Goal: Transaction & Acquisition: Book appointment/travel/reservation

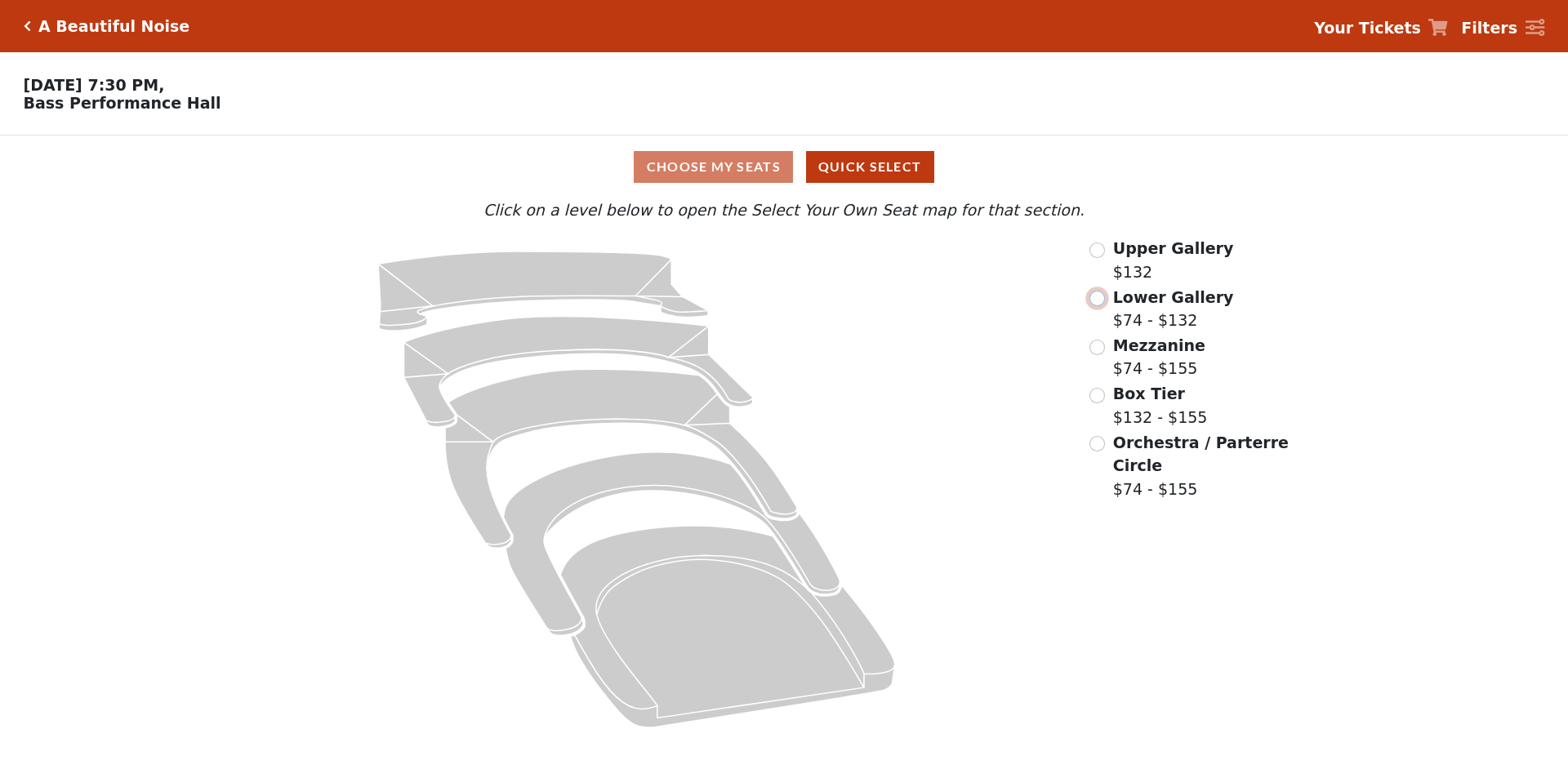
click at [1096, 304] on input "radio" at bounding box center [1097, 298] width 16 height 16
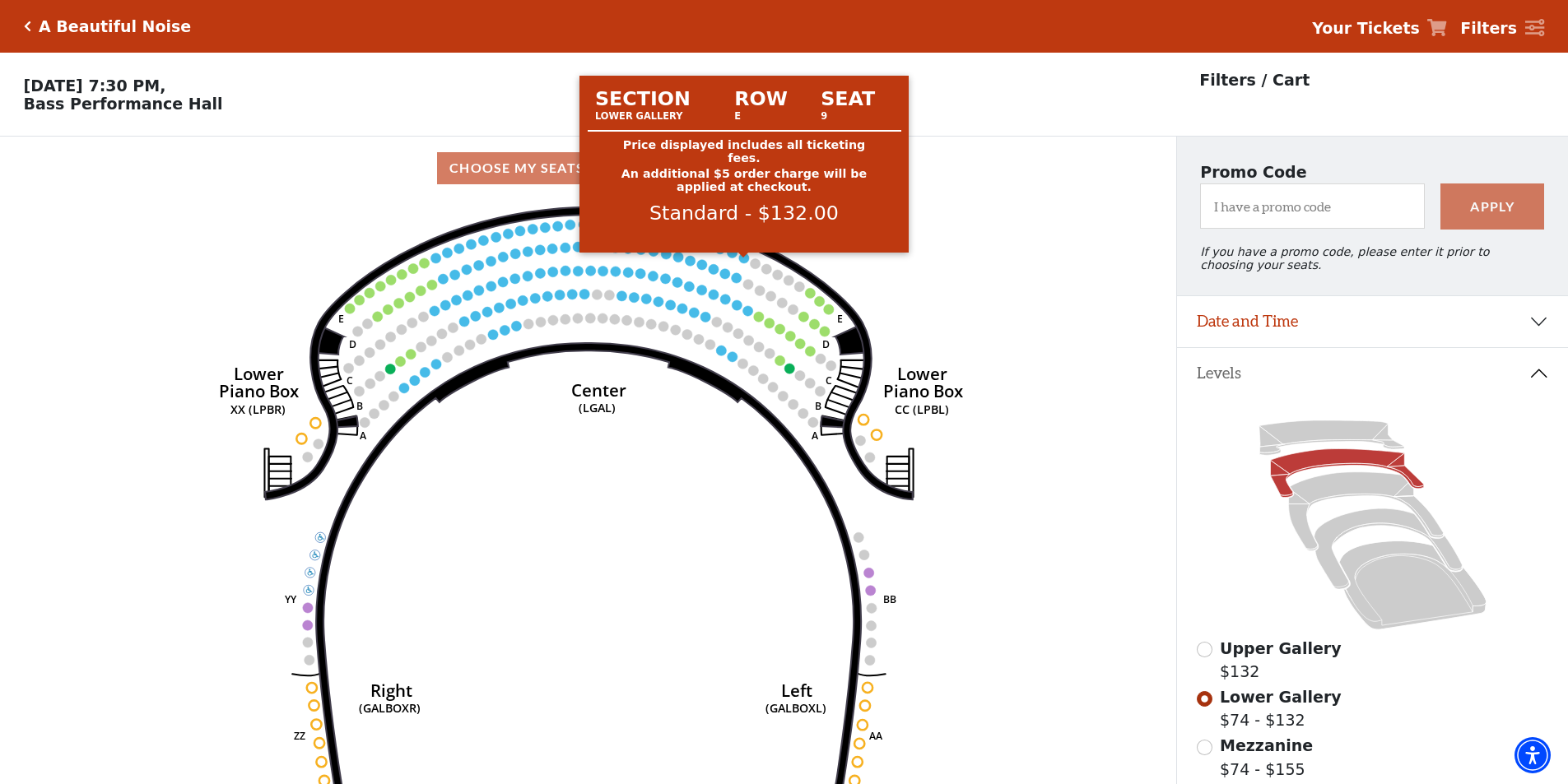
click at [741, 262] on circle at bounding box center [744, 257] width 10 height 10
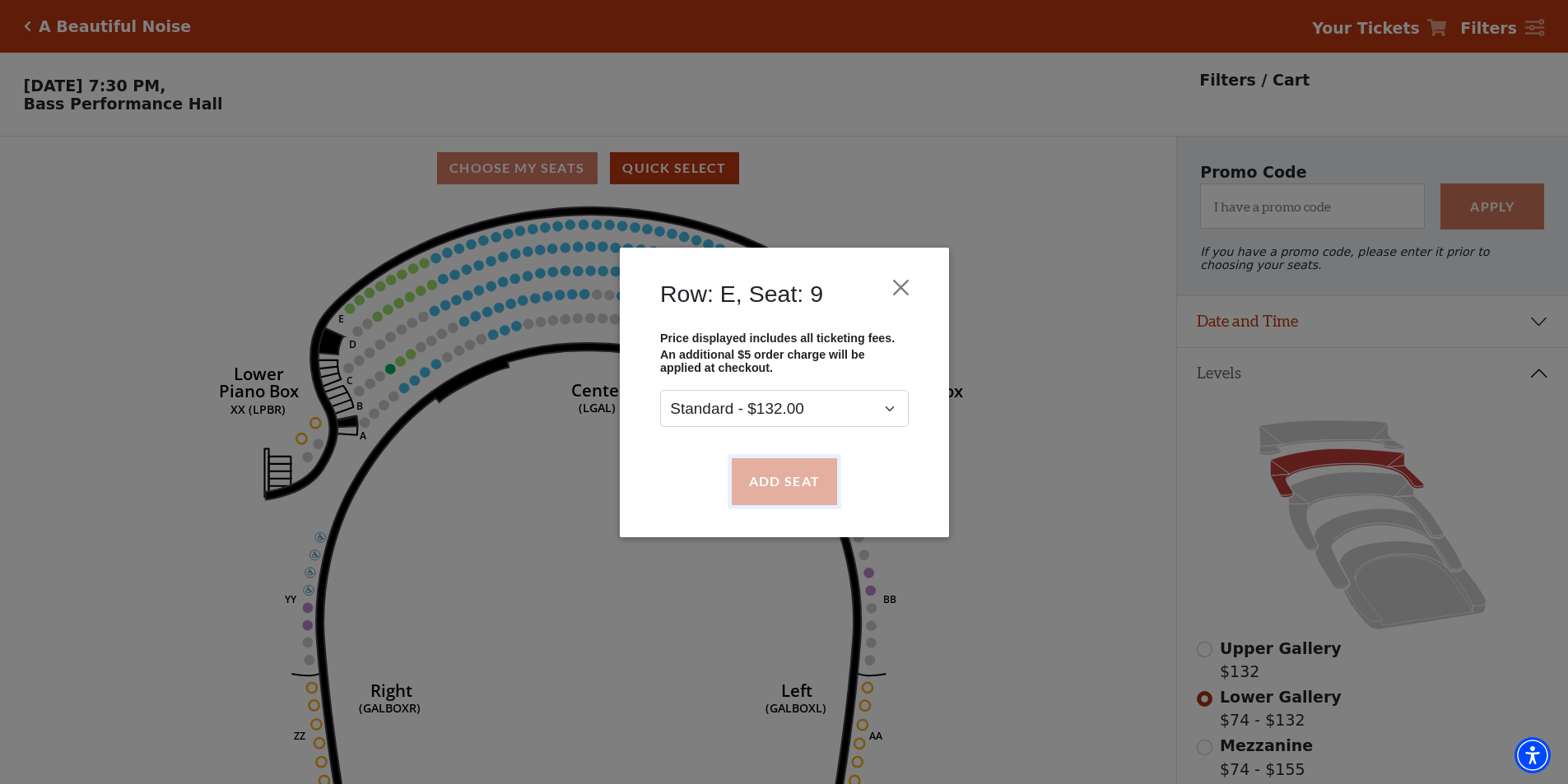
click at [822, 470] on button "Add Seat" at bounding box center [784, 481] width 106 height 46
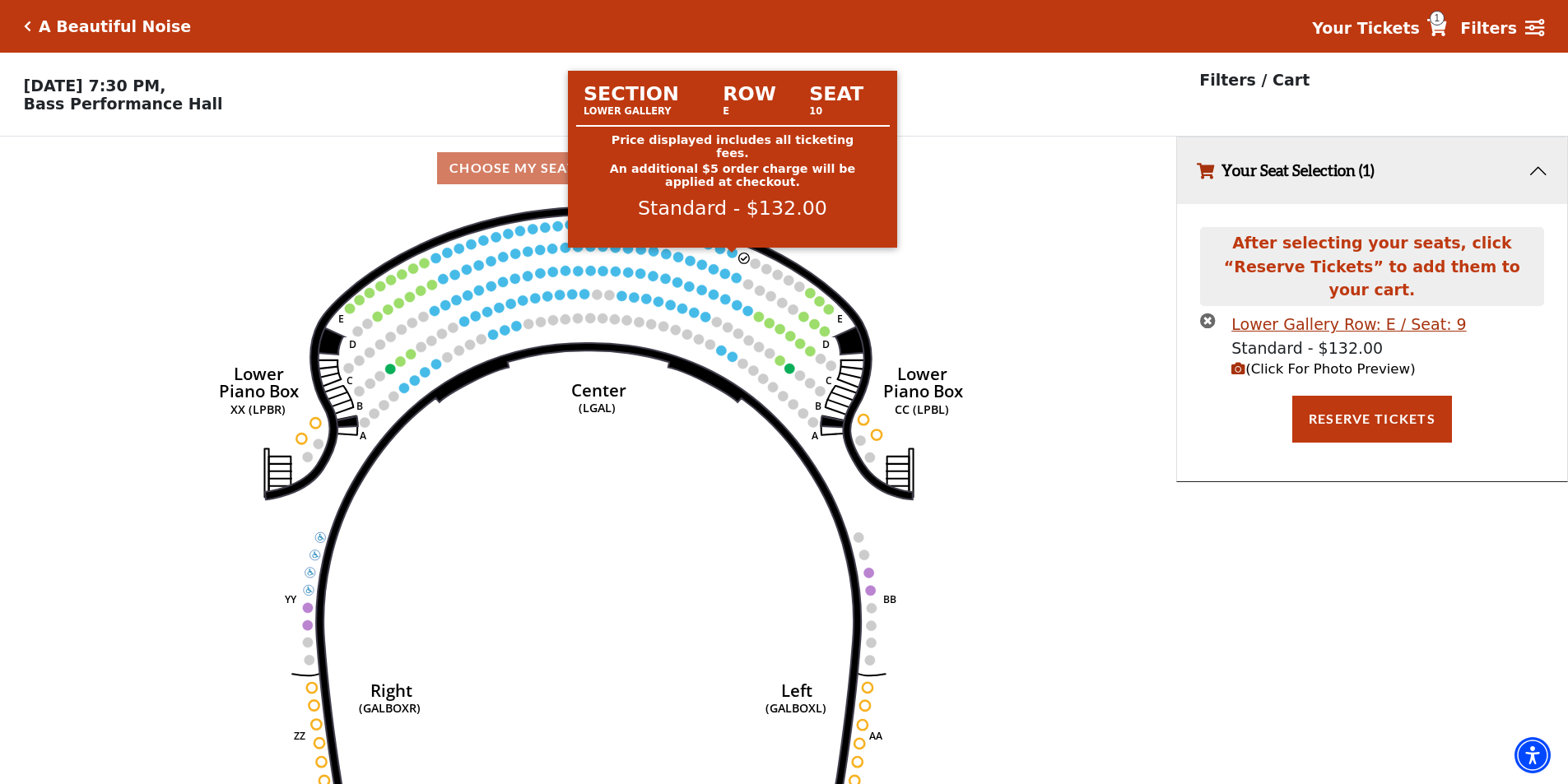
click at [733, 257] on circle at bounding box center [733, 252] width 10 height 10
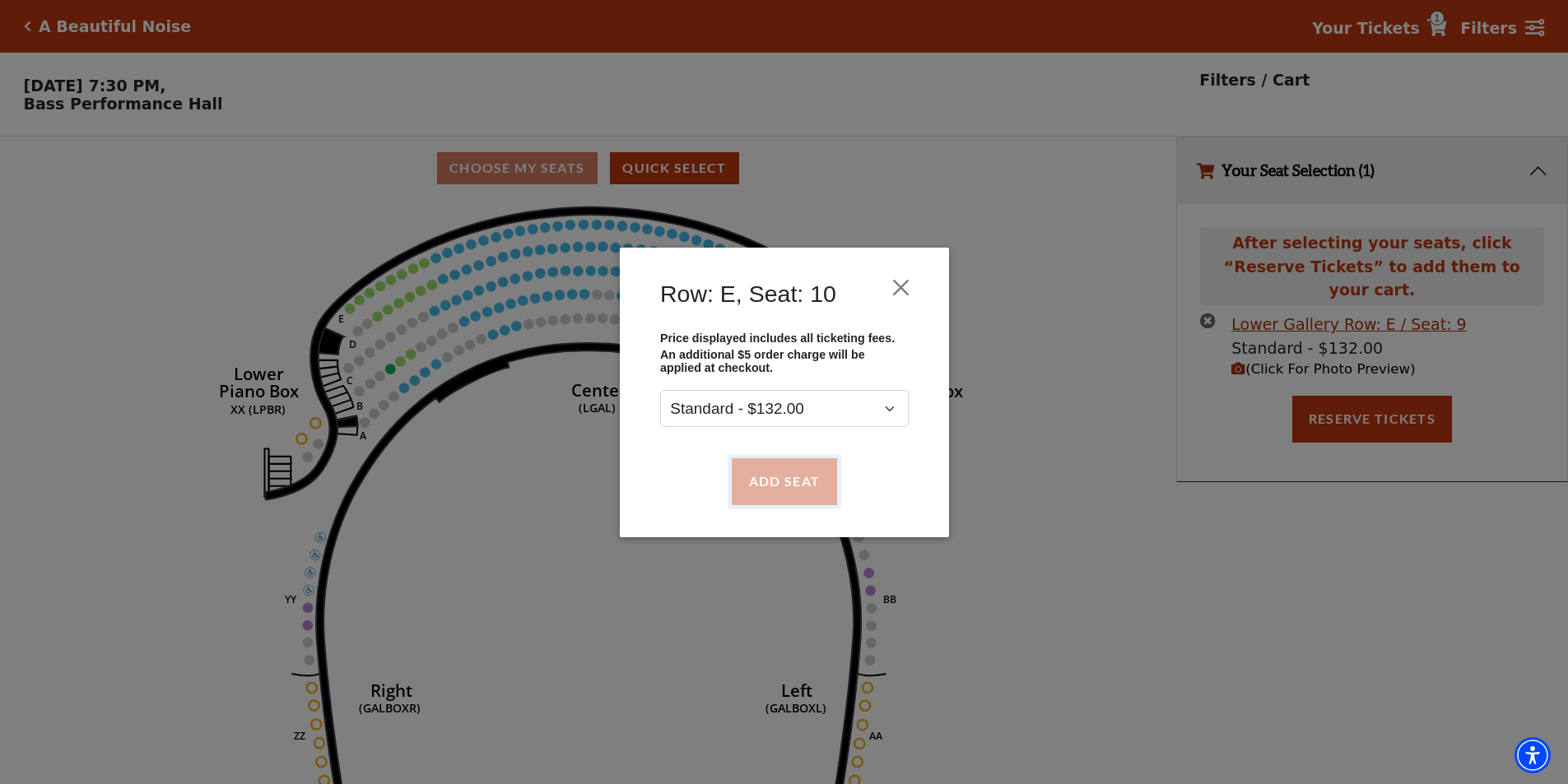
click at [771, 471] on button "Add Seat" at bounding box center [784, 481] width 106 height 46
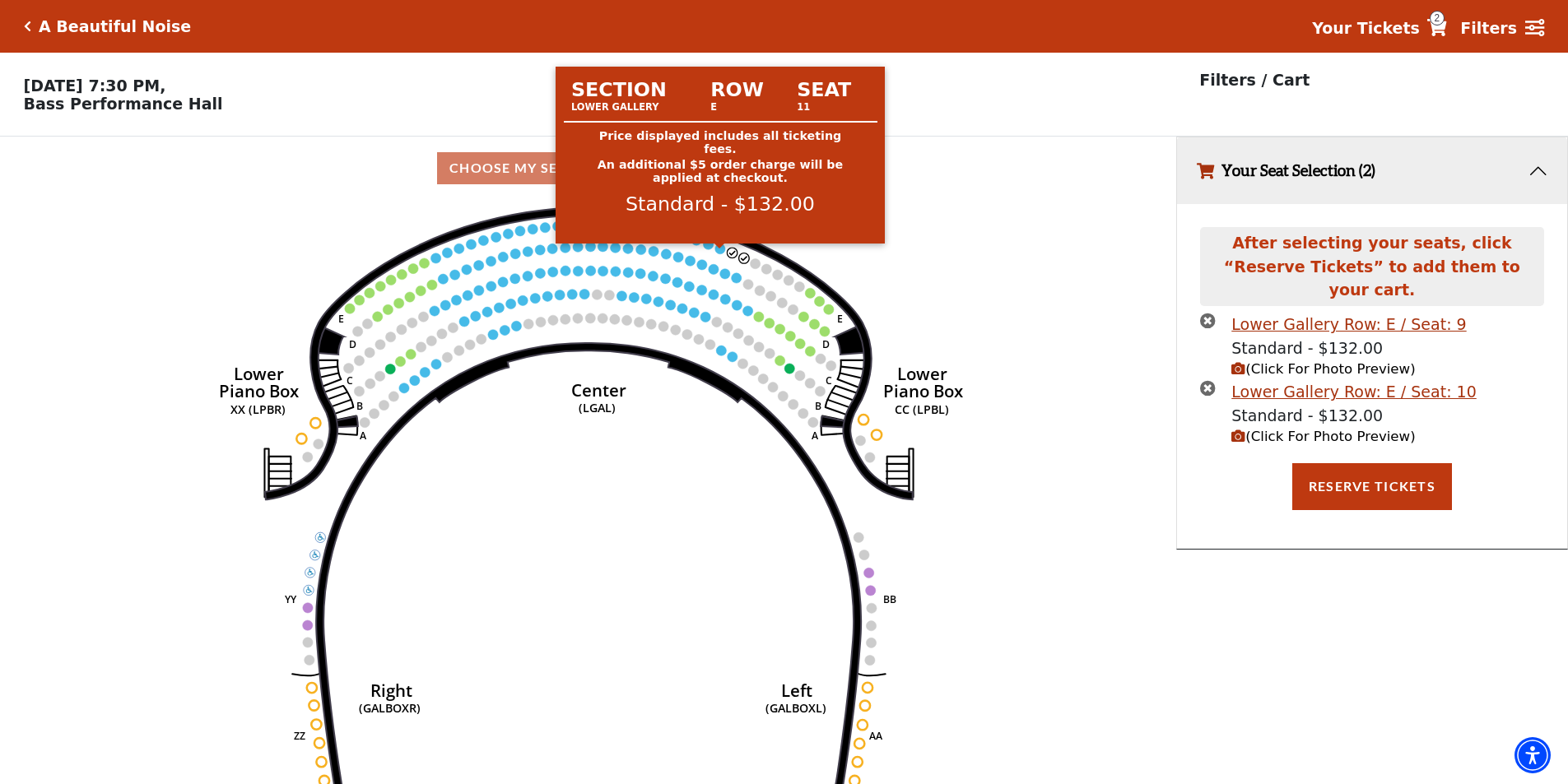
click at [723, 253] on circle at bounding box center [720, 249] width 10 height 10
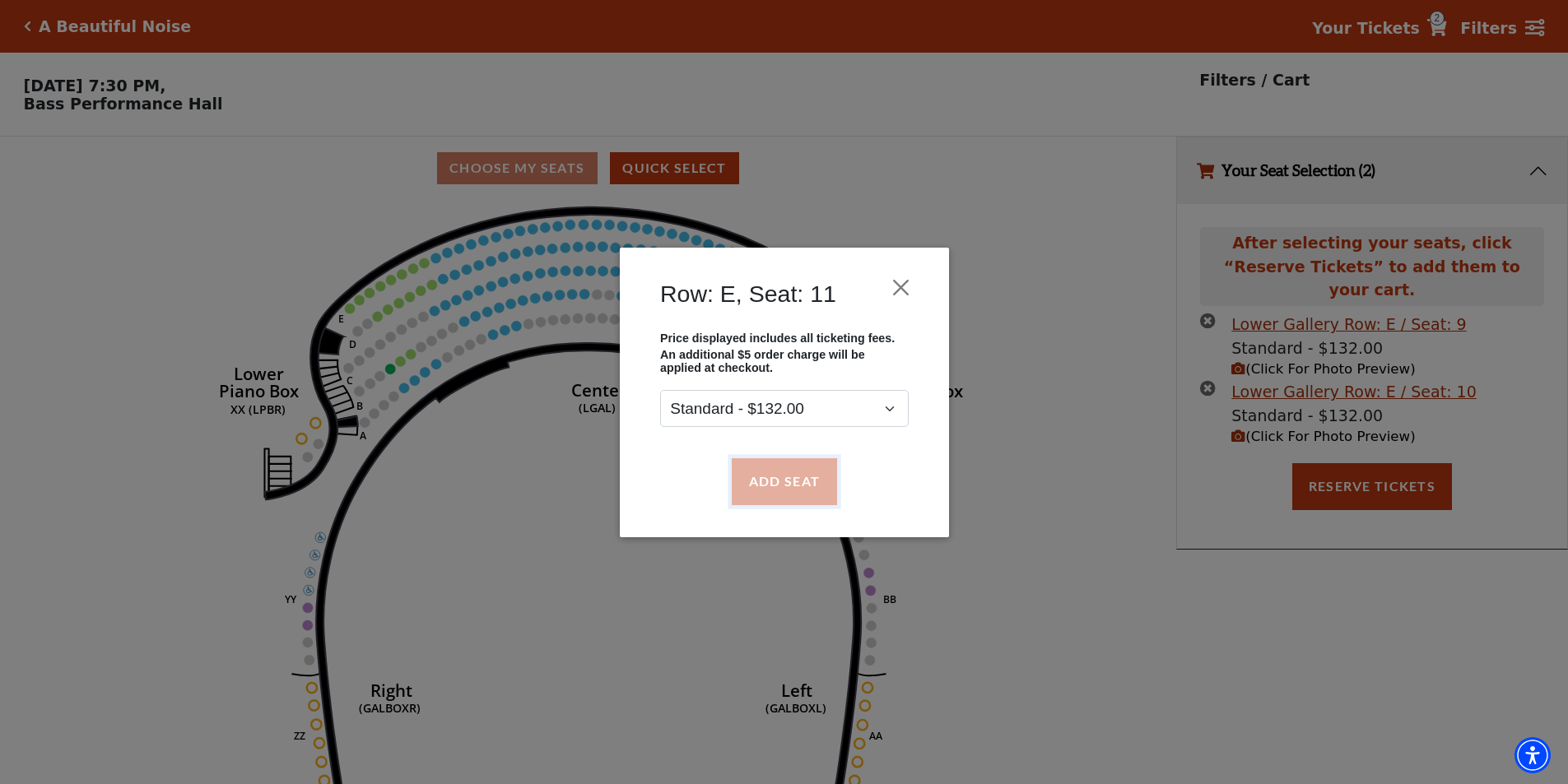
drag, startPoint x: 781, startPoint y: 490, endPoint x: 781, endPoint y: 476, distance: 14.0
click at [781, 489] on button "Add Seat" at bounding box center [784, 481] width 106 height 46
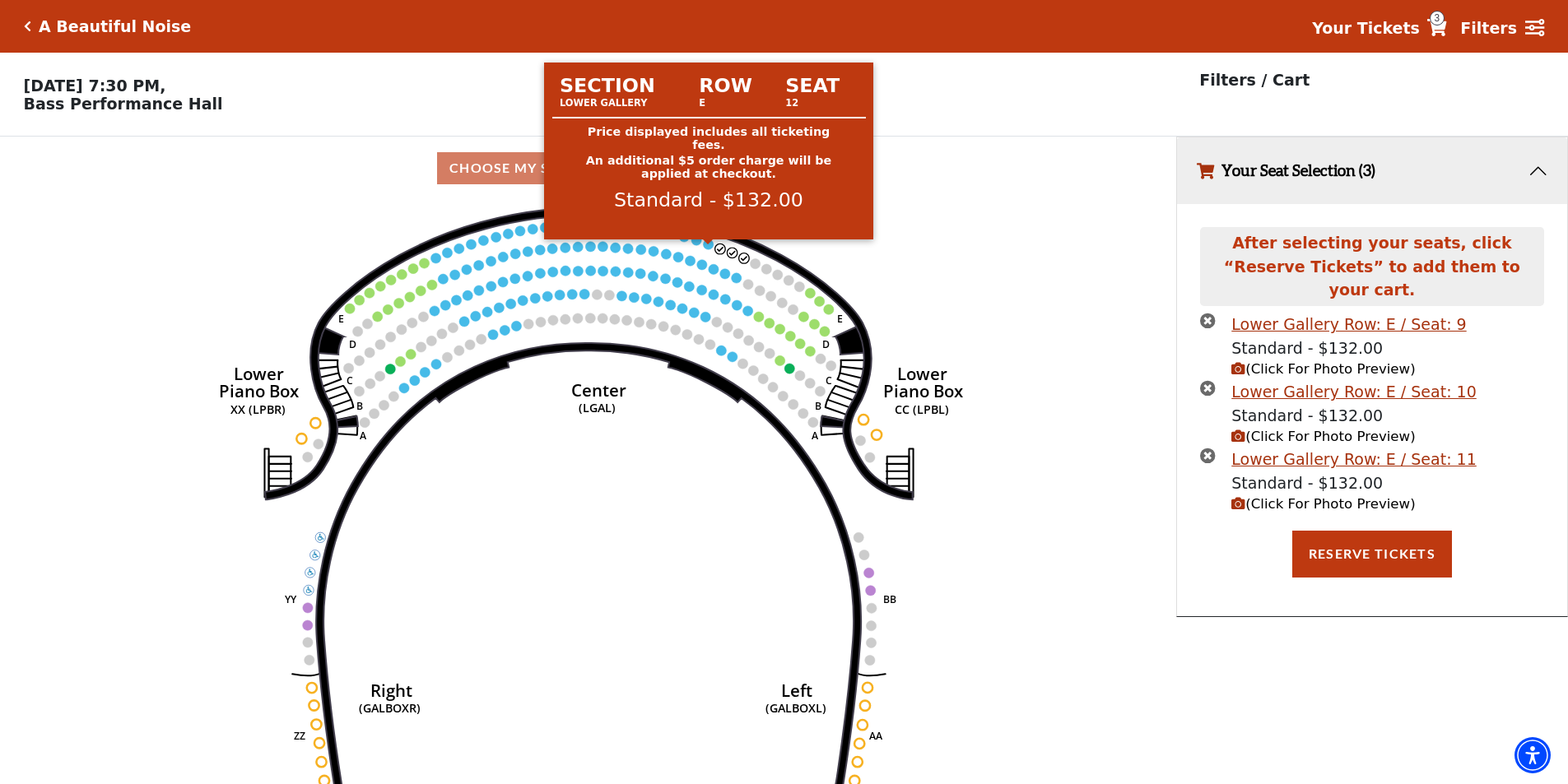
click at [711, 249] on circle at bounding box center [709, 245] width 10 height 10
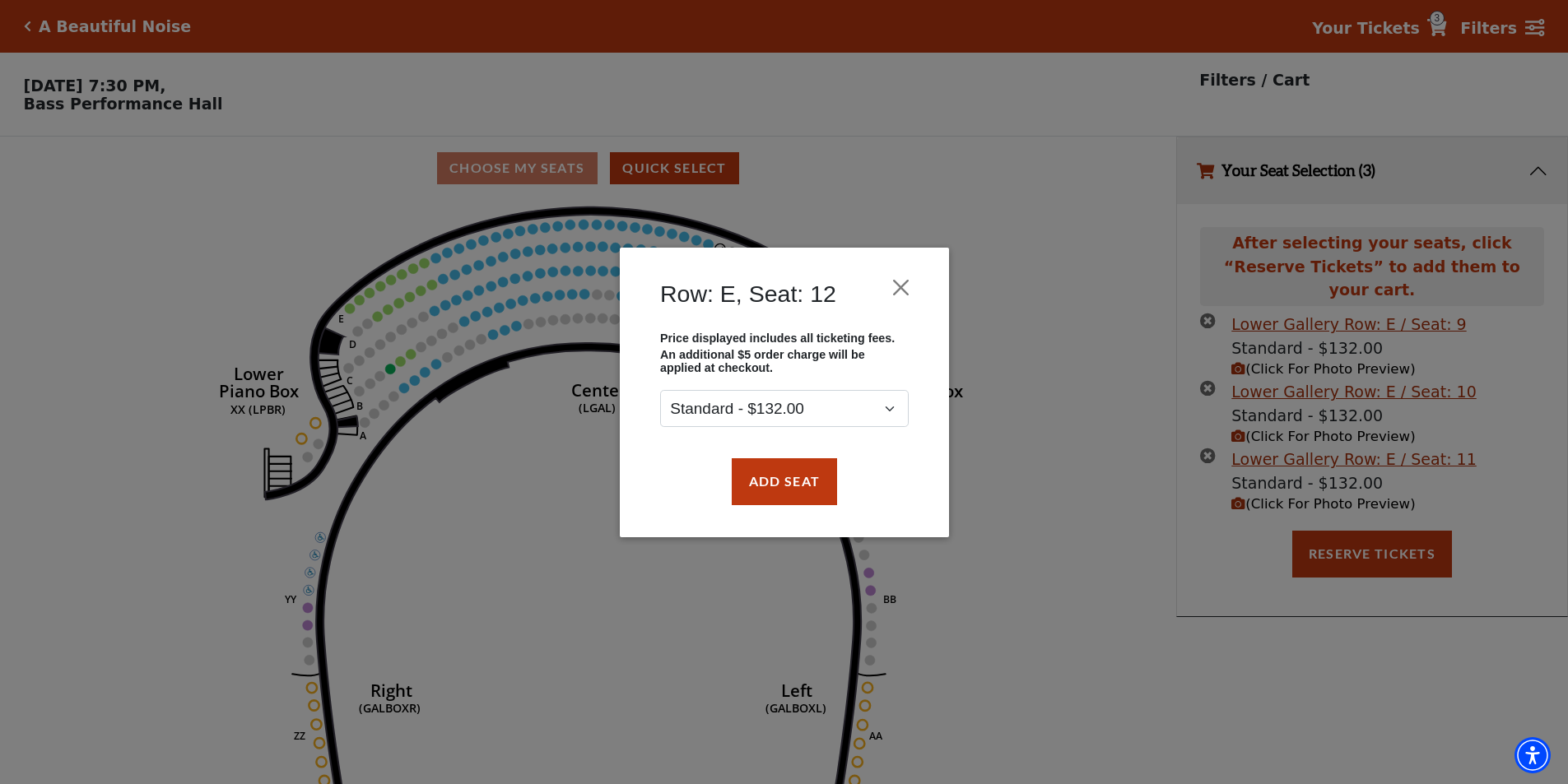
click at [799, 514] on div "Add Seat" at bounding box center [785, 481] width 280 height 77
click at [811, 486] on button "Add Seat" at bounding box center [784, 481] width 106 height 46
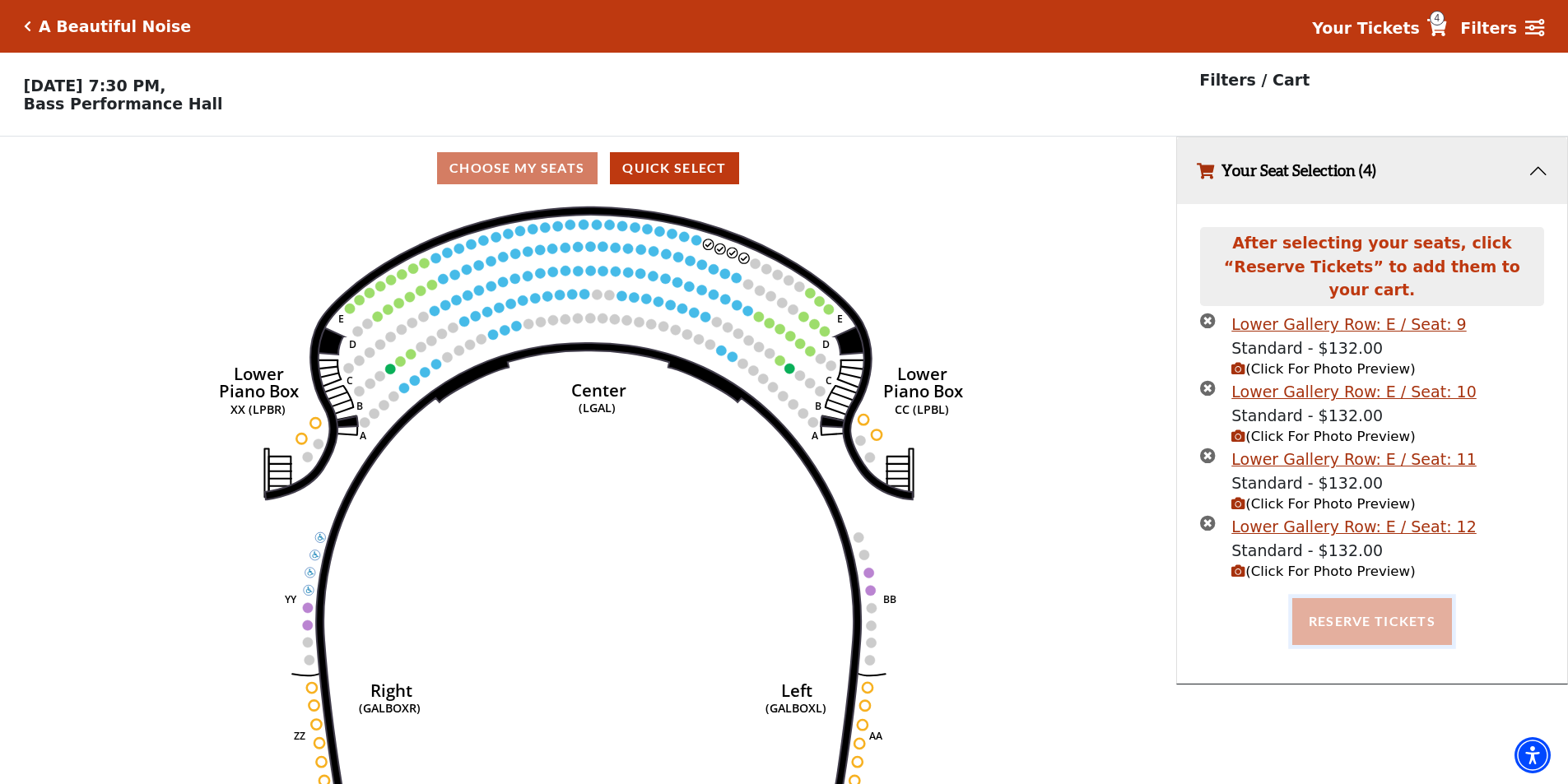
click at [1322, 599] on button "Reserve Tickets" at bounding box center [1372, 621] width 159 height 46
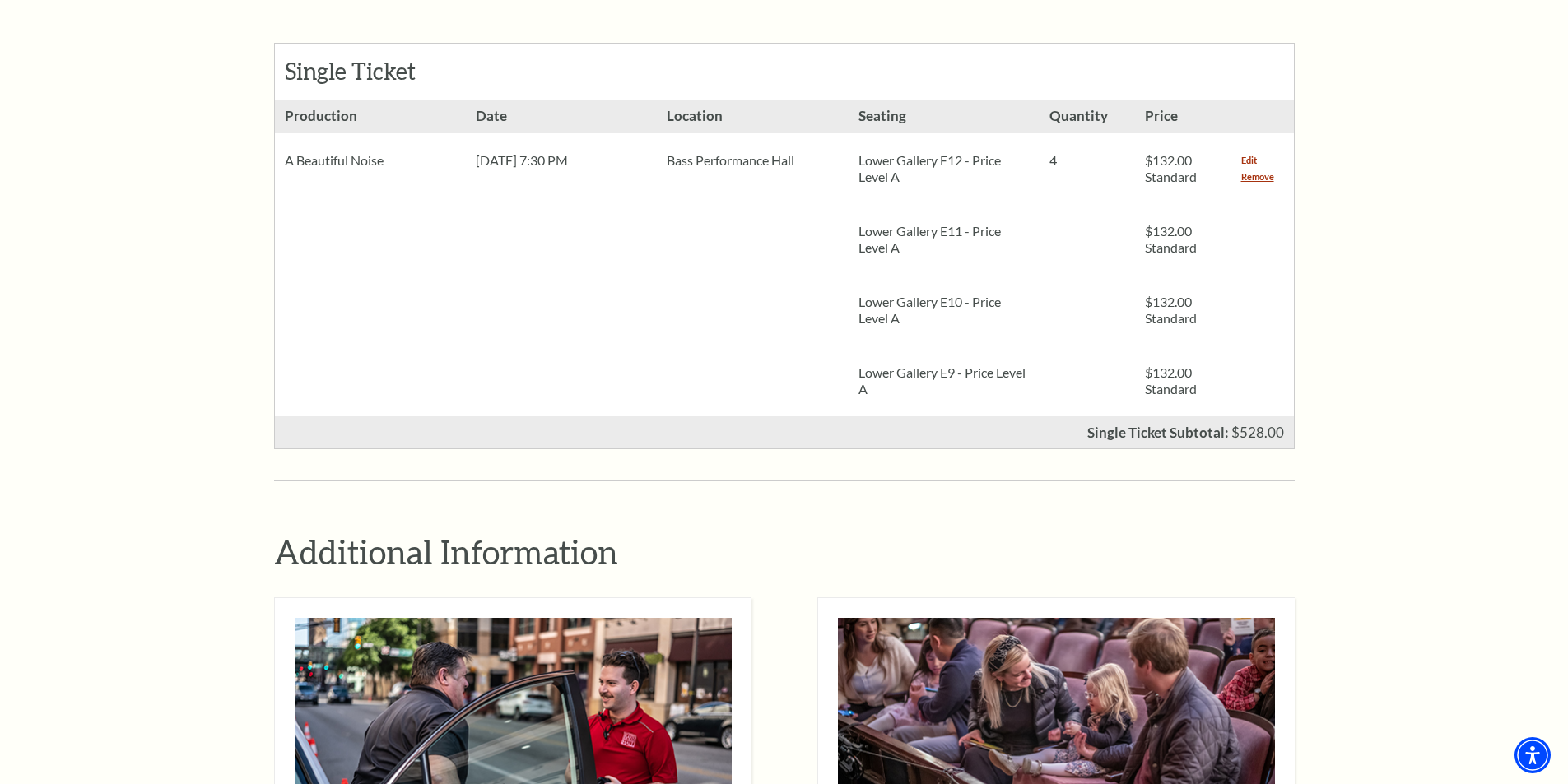
scroll to position [576, 0]
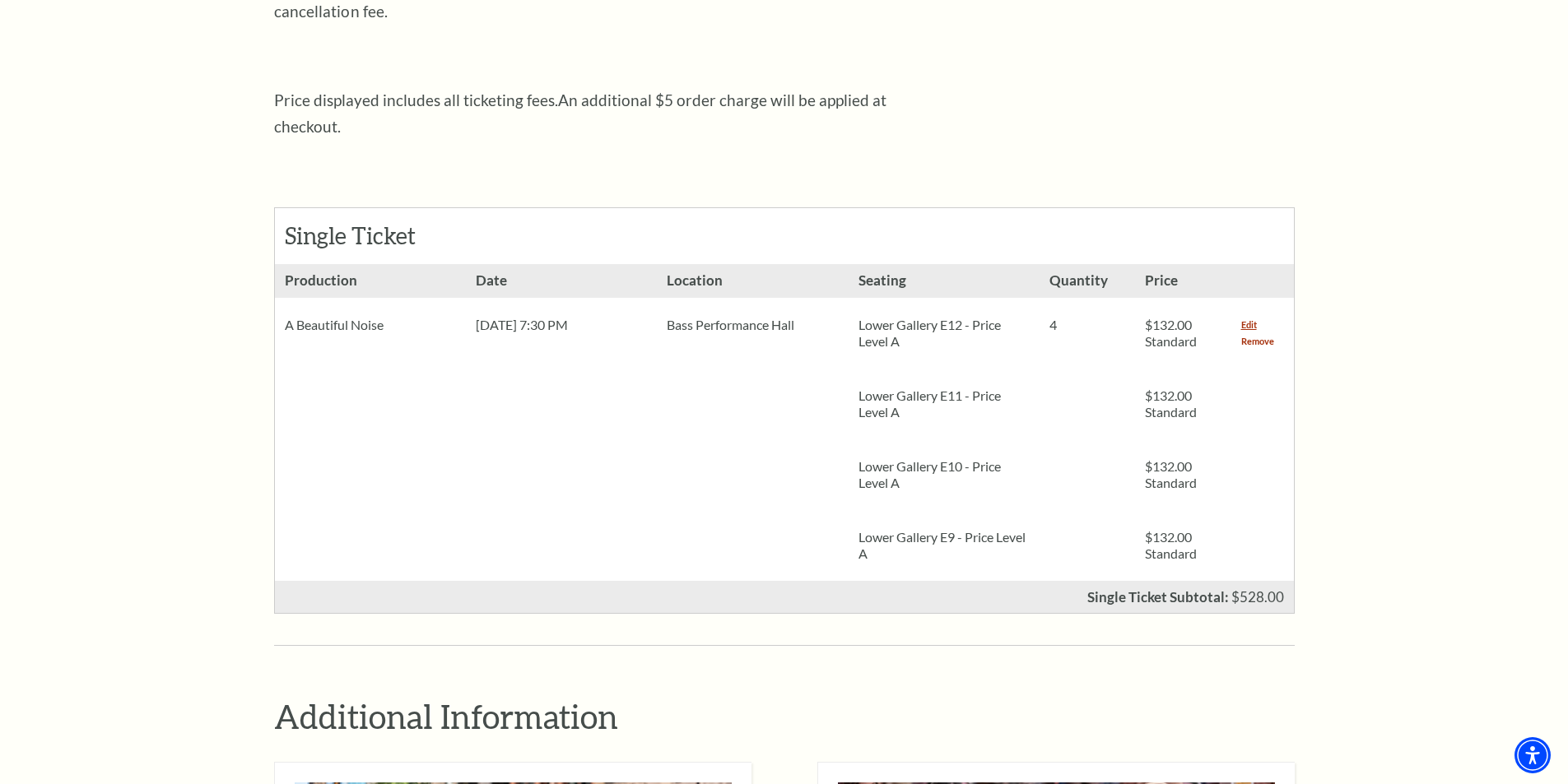
click at [1260, 334] on link "Remove" at bounding box center [1257, 342] width 33 height 17
click at [1247, 334] on link "Remove" at bounding box center [1257, 342] width 33 height 17
